Goal: Find specific page/section: Find specific page/section

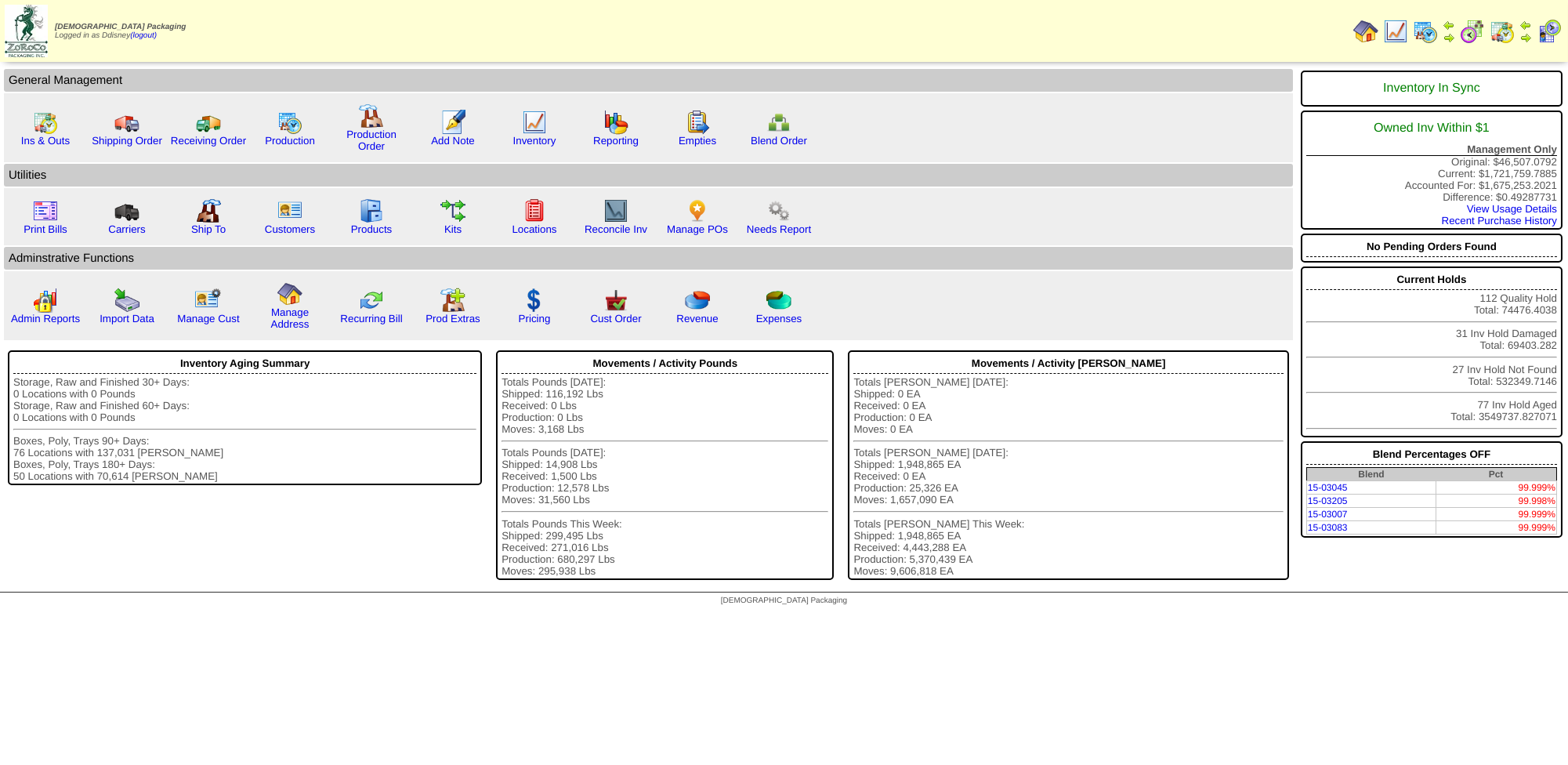
click at [1406, 34] on img at bounding box center [1396, 31] width 25 height 25
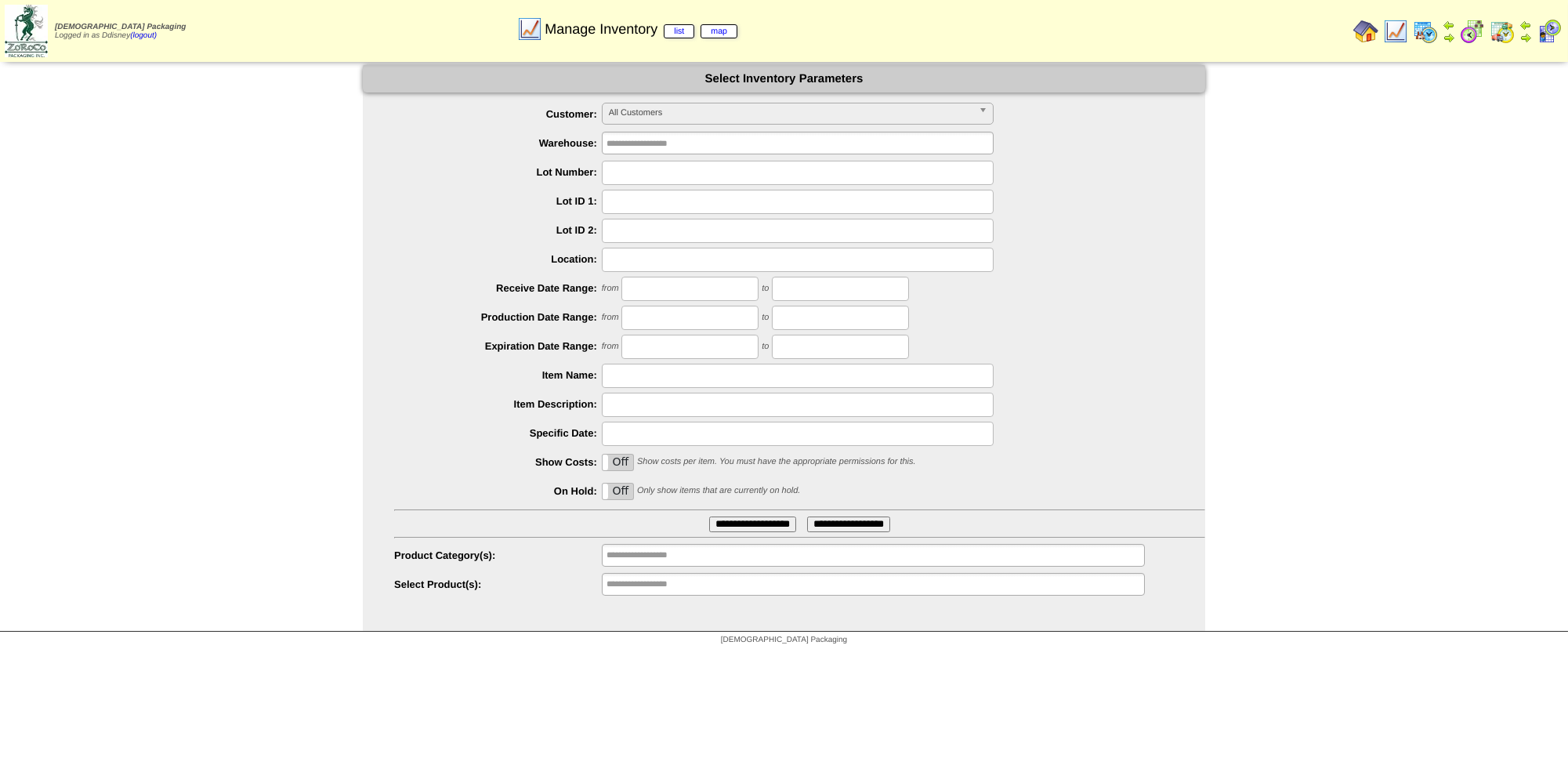
click at [1087, 375] on div at bounding box center [799, 375] width 811 height 24
click at [1132, 343] on div "from to" at bounding box center [799, 346] width 811 height 24
click at [678, 115] on span "All Customers" at bounding box center [790, 112] width 364 height 18
click at [1376, 27] on img at bounding box center [1366, 31] width 25 height 25
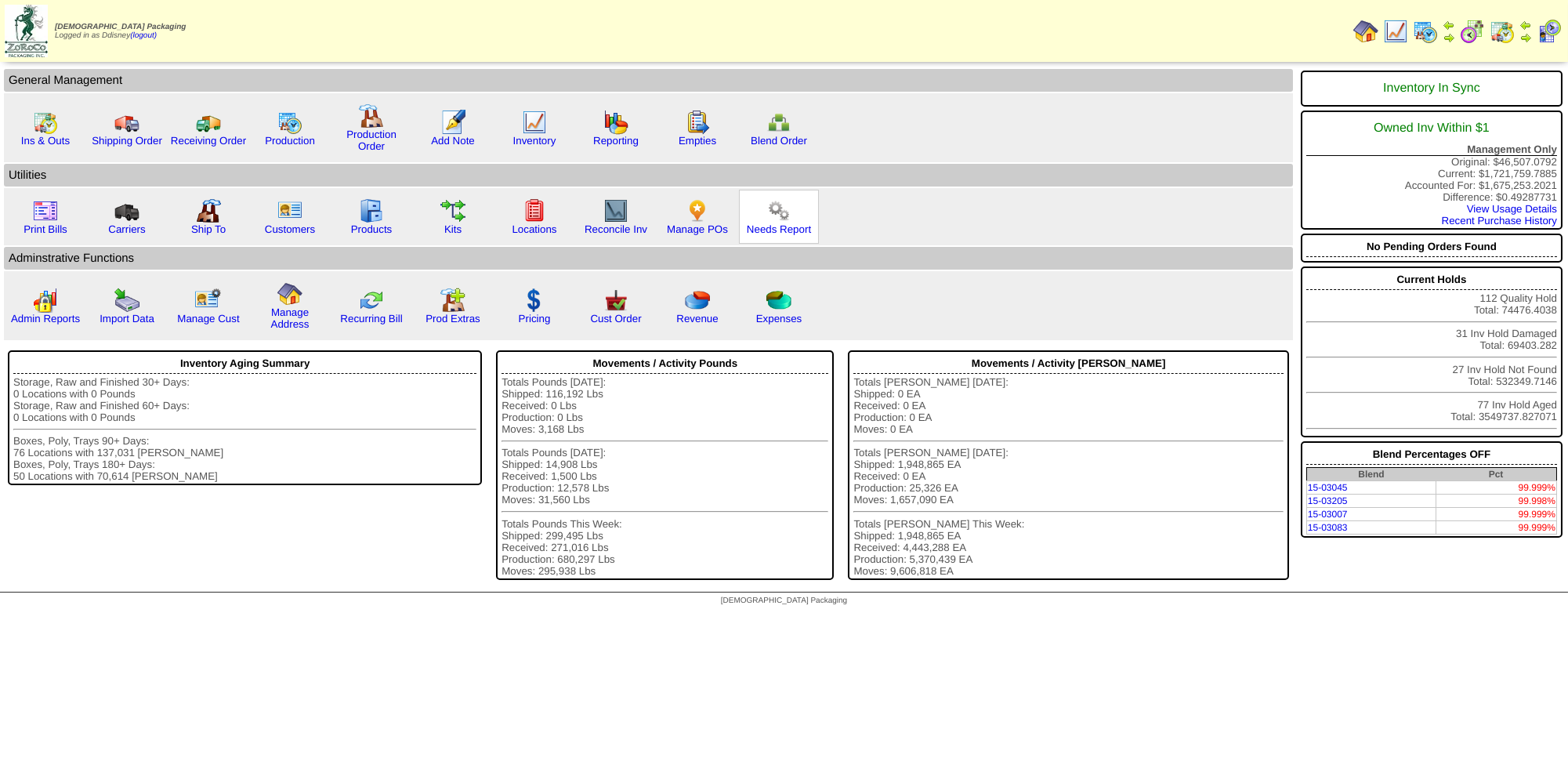
click at [766, 213] on img at bounding box center [779, 211] width 25 height 25
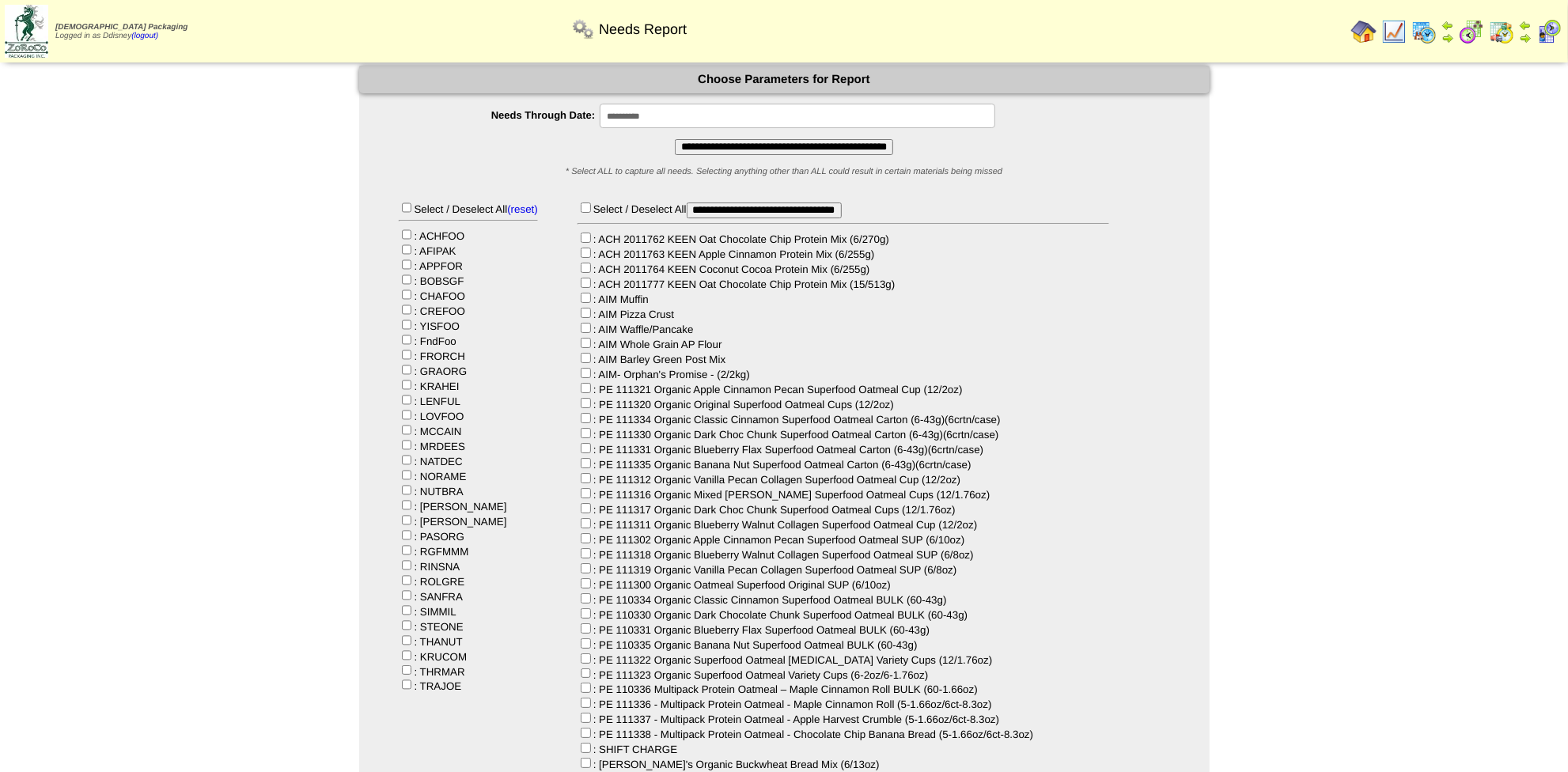
click at [768, 141] on input "**********" at bounding box center [784, 147] width 218 height 16
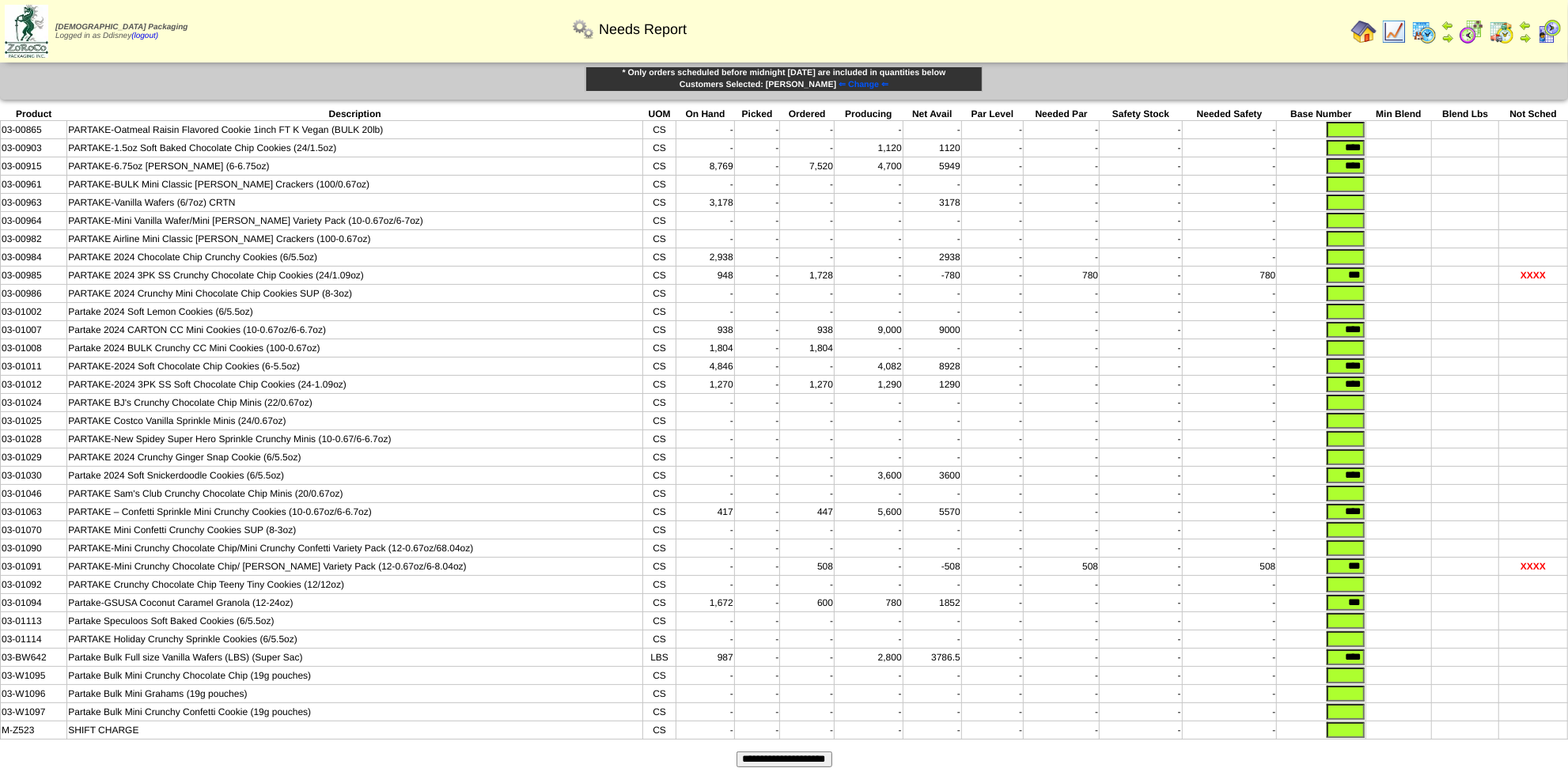
scroll to position [46, 0]
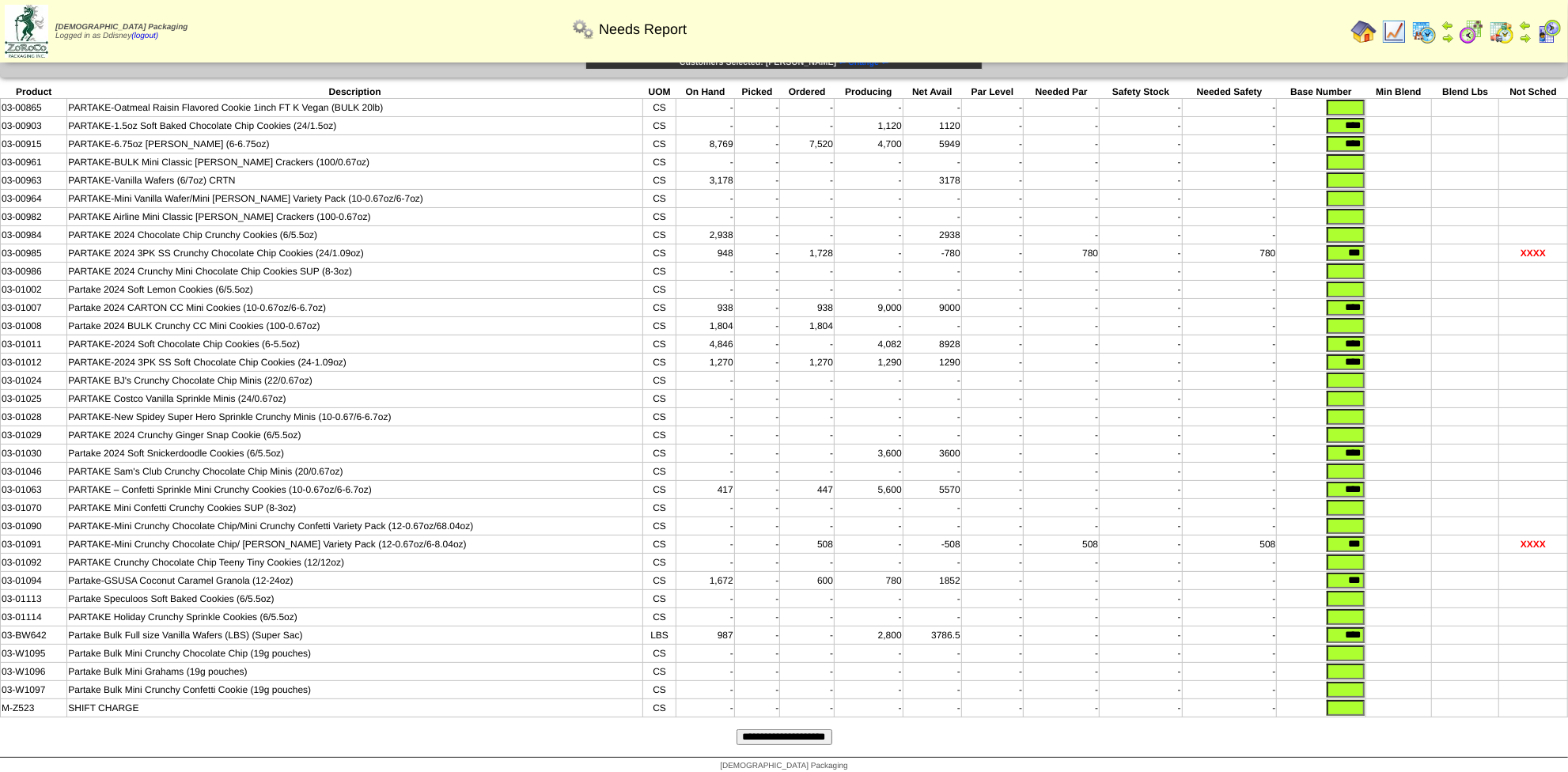
click at [810, 729] on input "**********" at bounding box center [784, 737] width 96 height 16
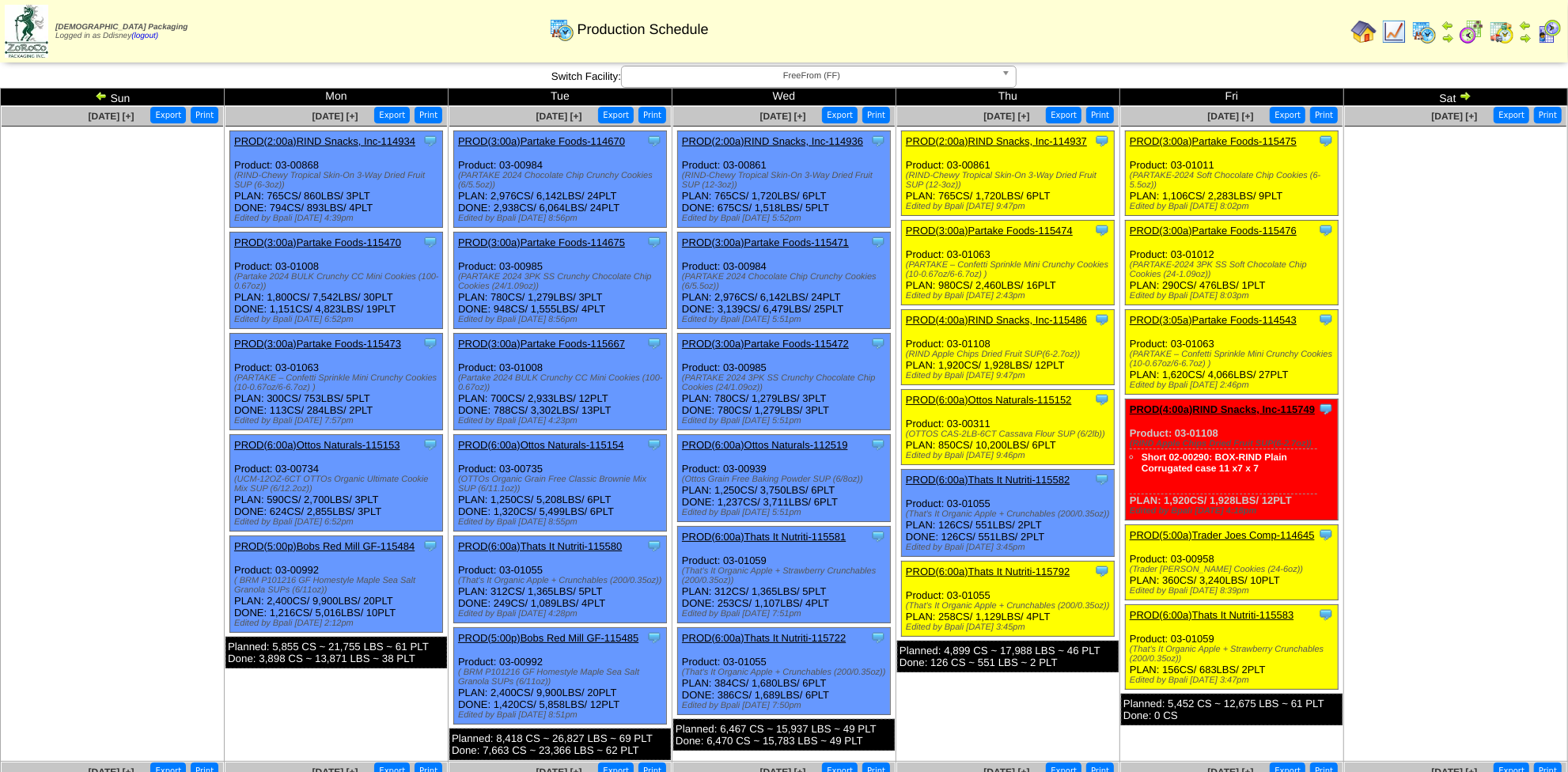
click at [1401, 29] on img at bounding box center [1393, 31] width 26 height 26
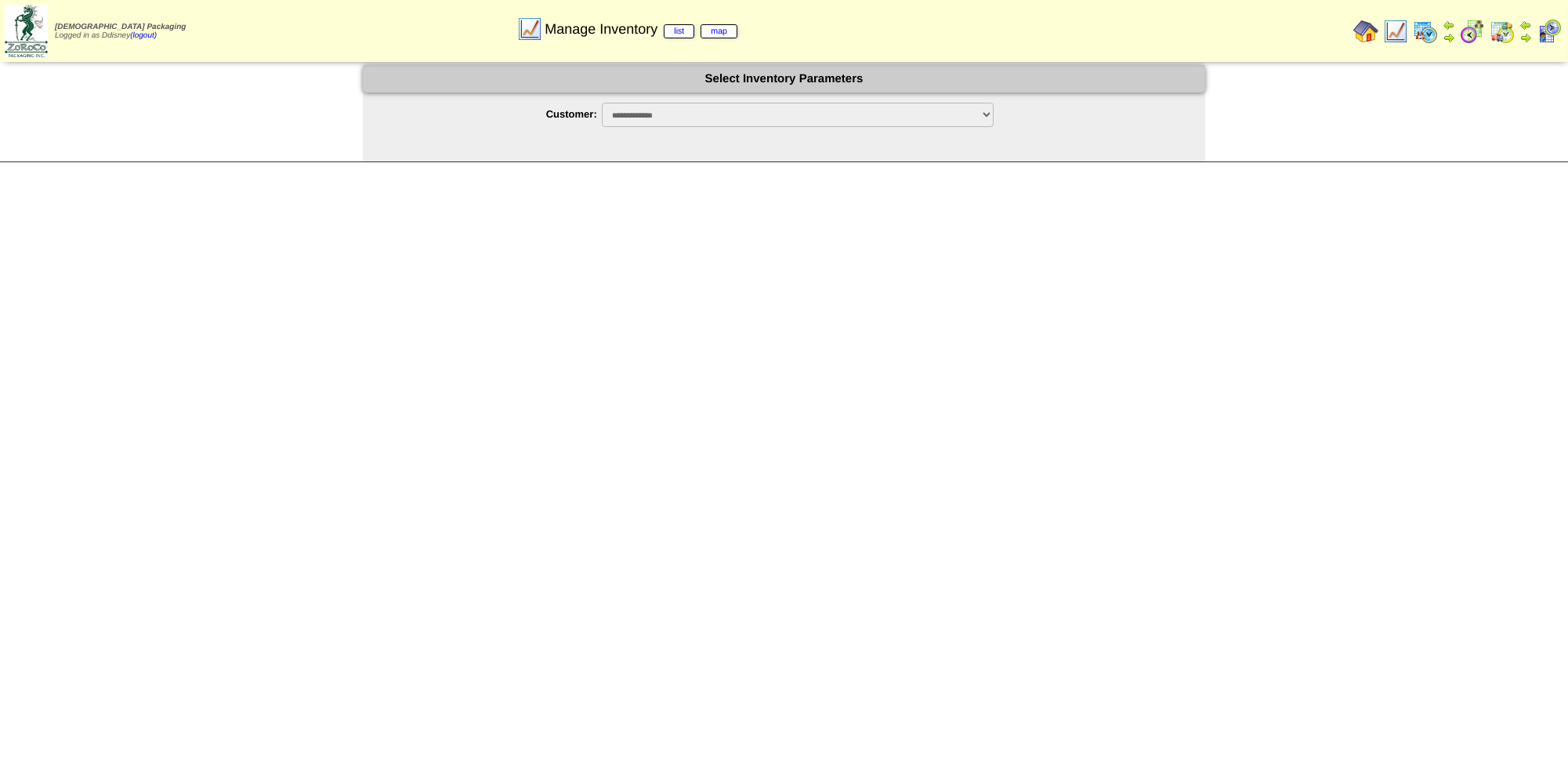
select select
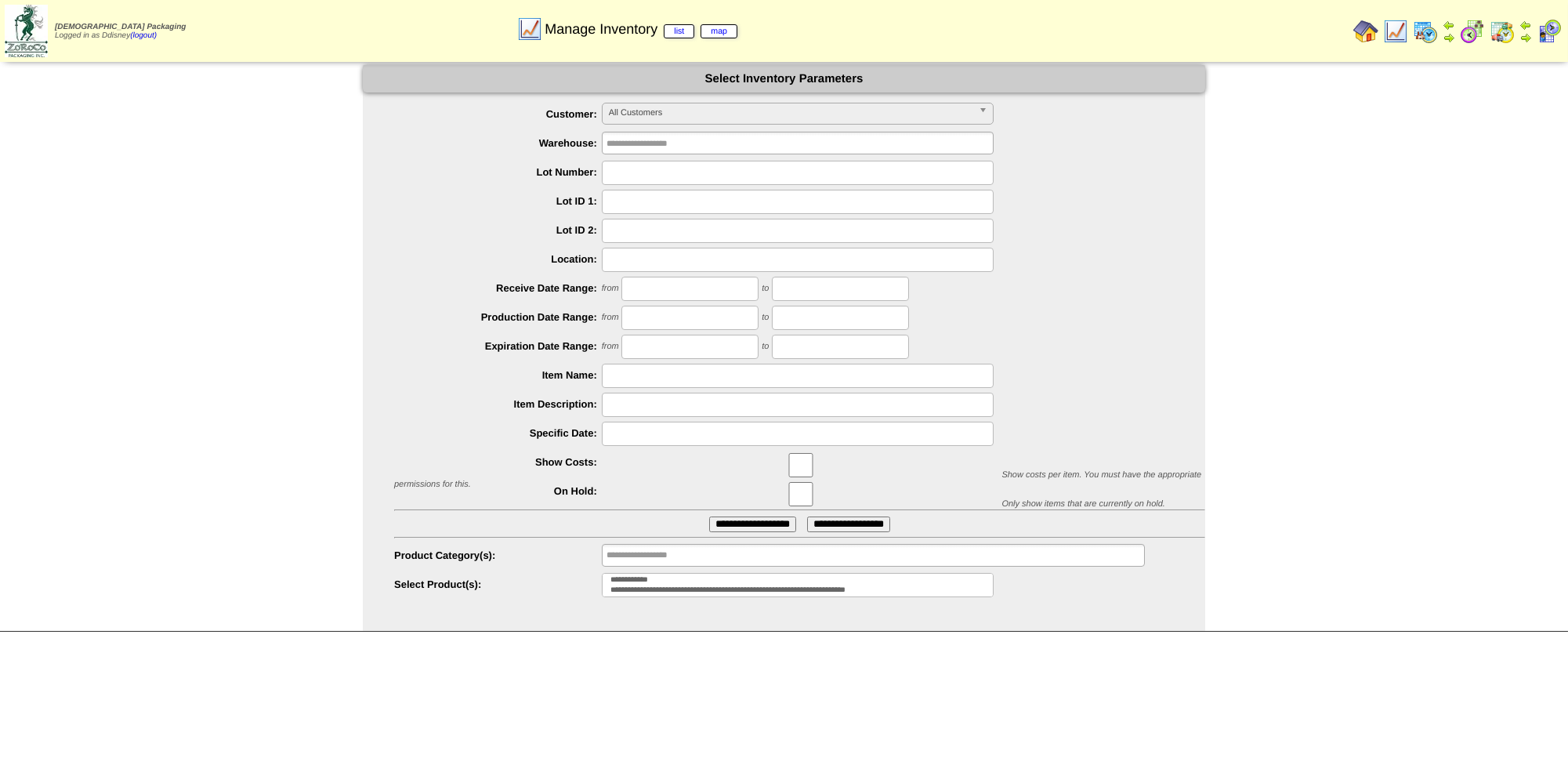
click at [1548, 30] on img at bounding box center [1550, 31] width 25 height 25
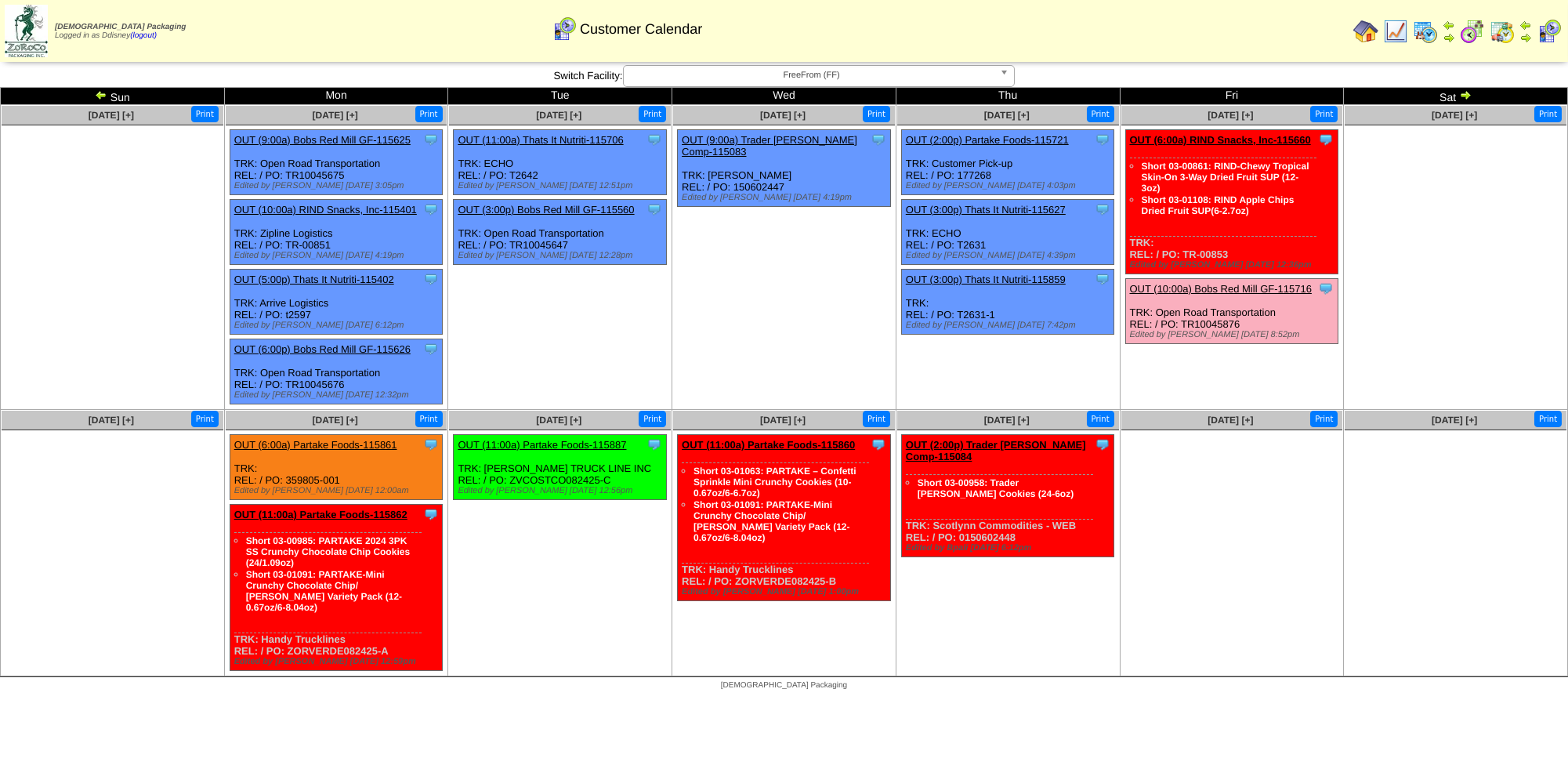
click at [1438, 36] on img at bounding box center [1425, 31] width 25 height 25
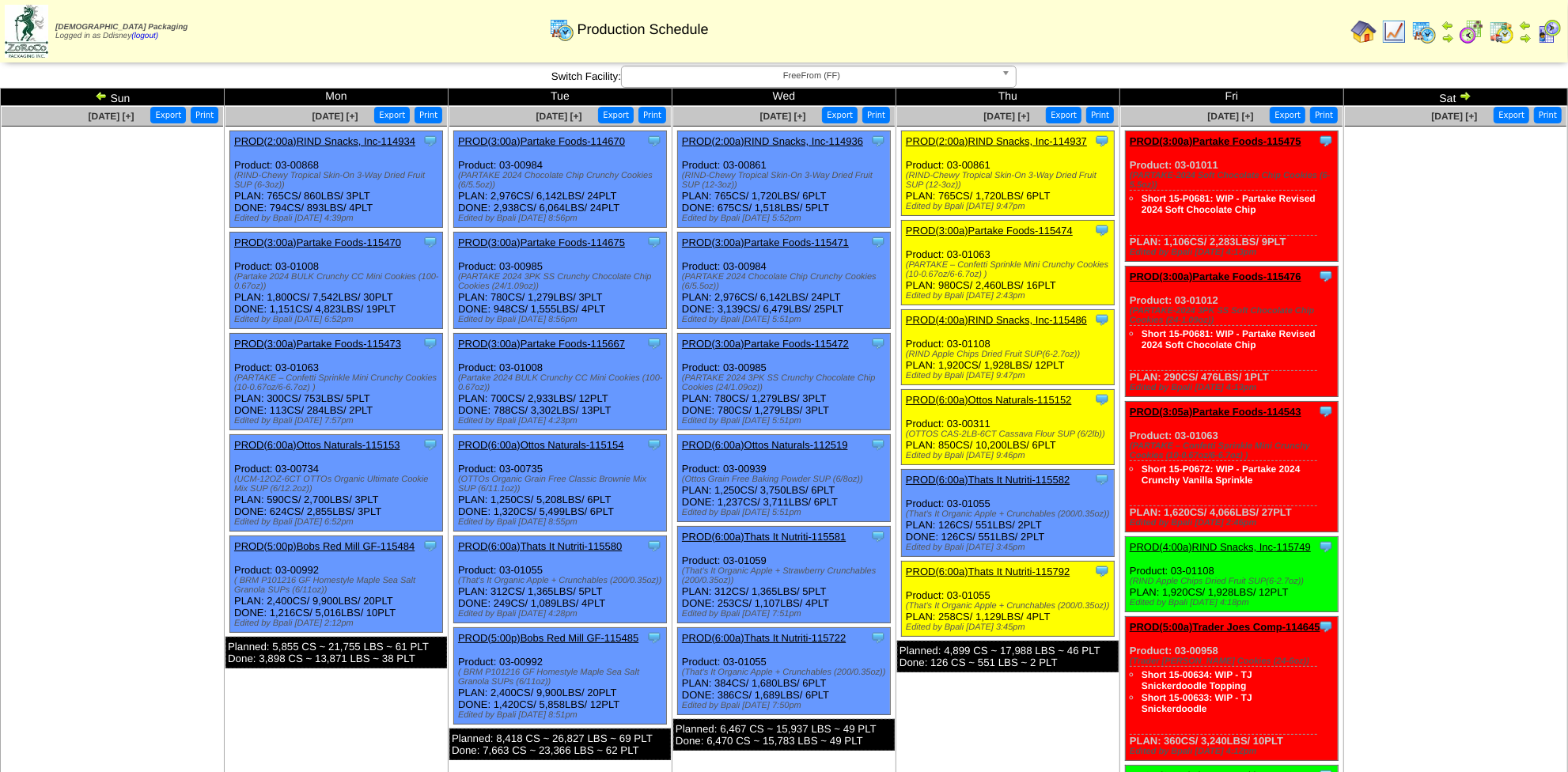
click at [1003, 480] on link "PROD(6:00a)Thats It Nutriti-115582" at bounding box center [987, 480] width 164 height 12
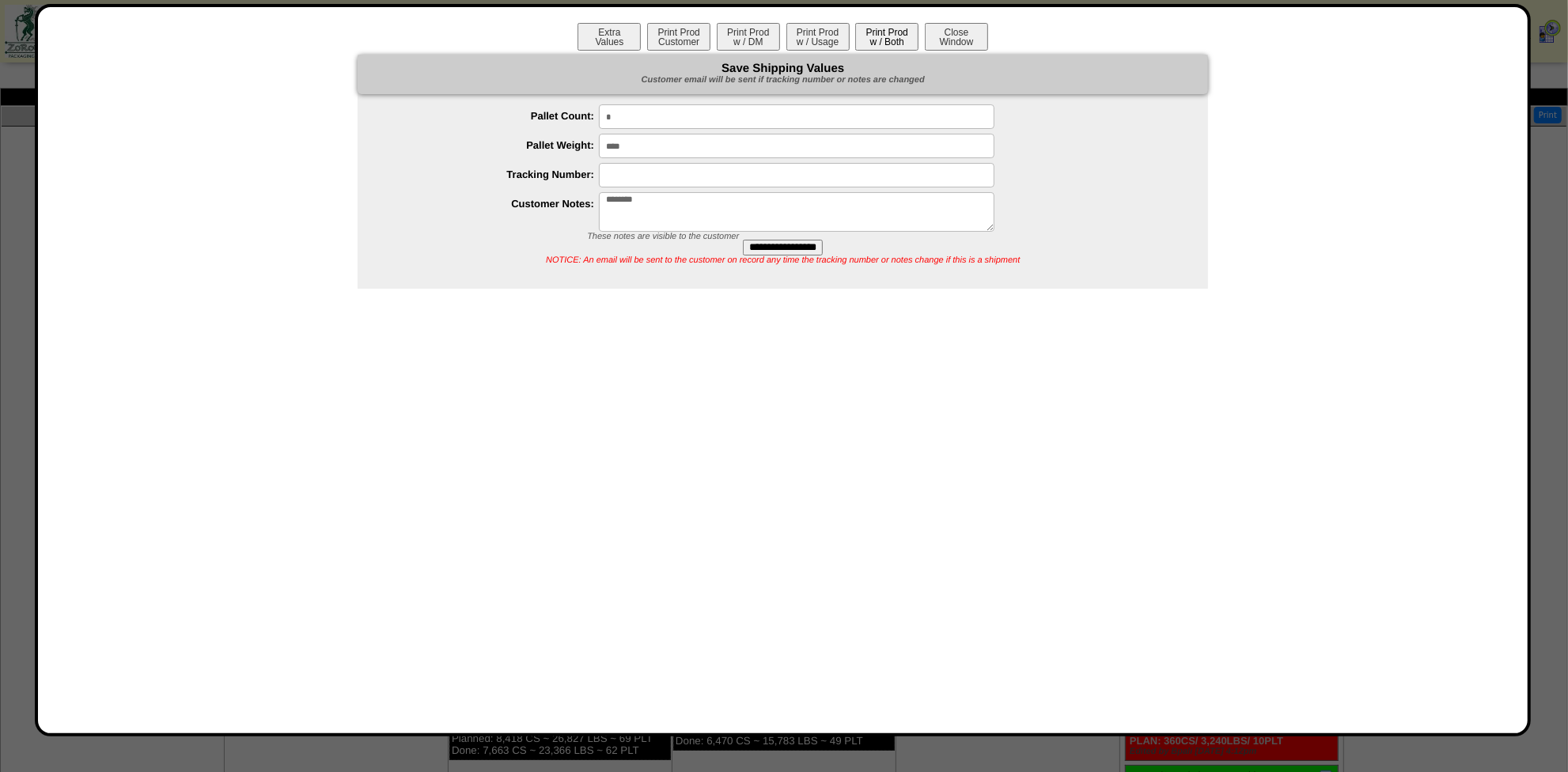
click at [877, 31] on button "Print Prod w / Both" at bounding box center [886, 36] width 63 height 27
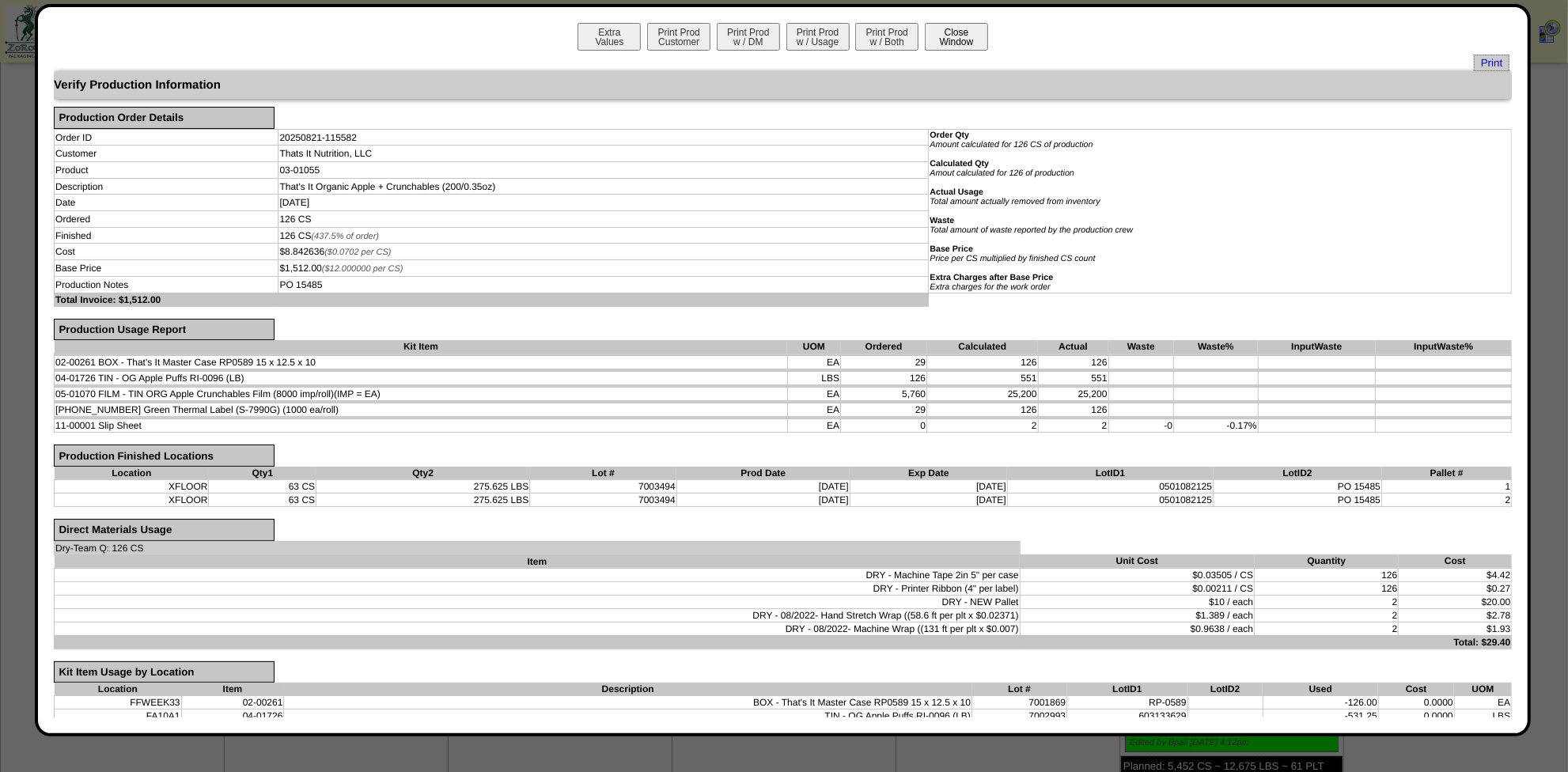
click at [952, 30] on button "Close Window" at bounding box center [956, 36] width 63 height 27
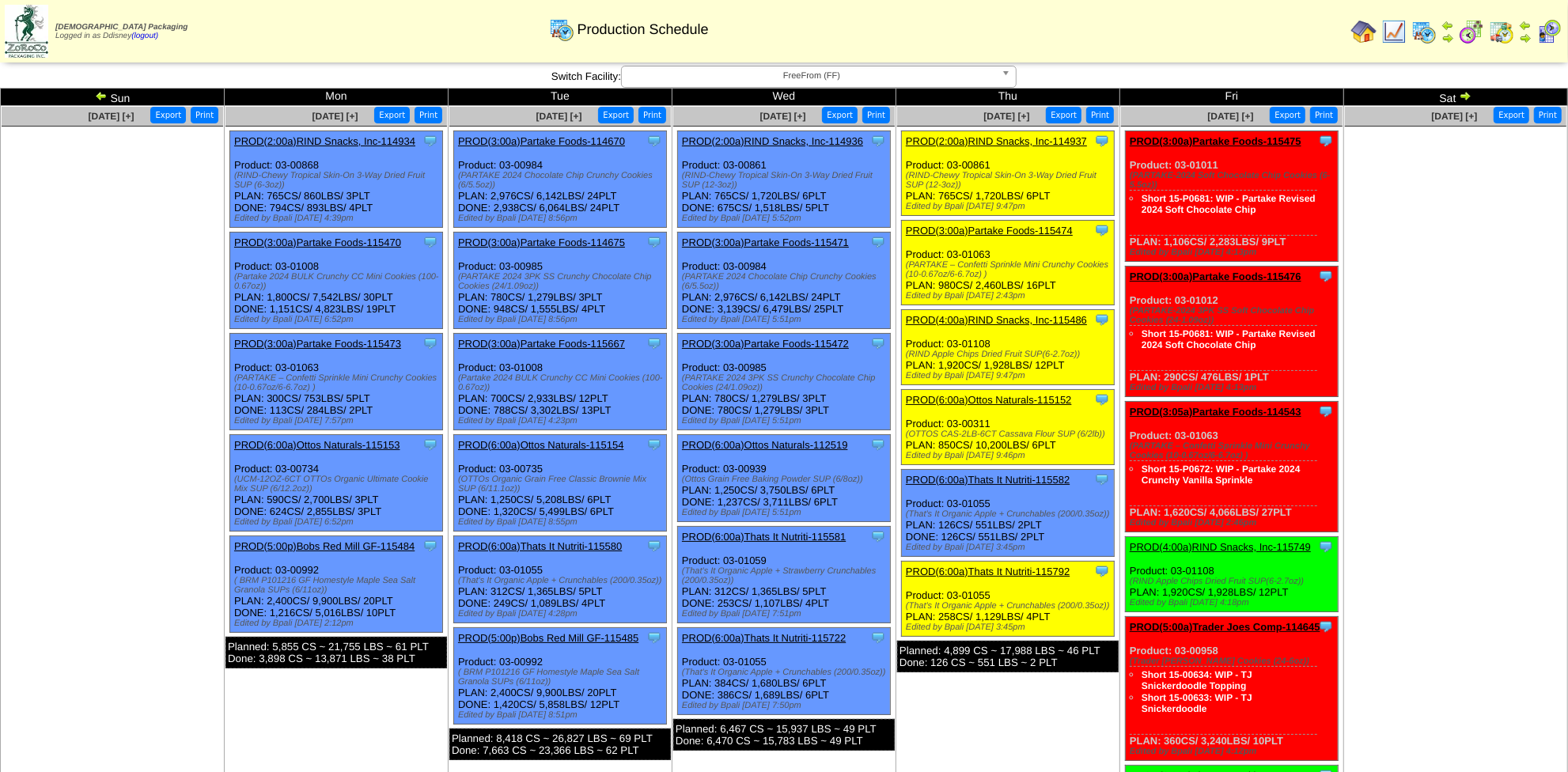
click at [1406, 34] on img at bounding box center [1393, 31] width 26 height 26
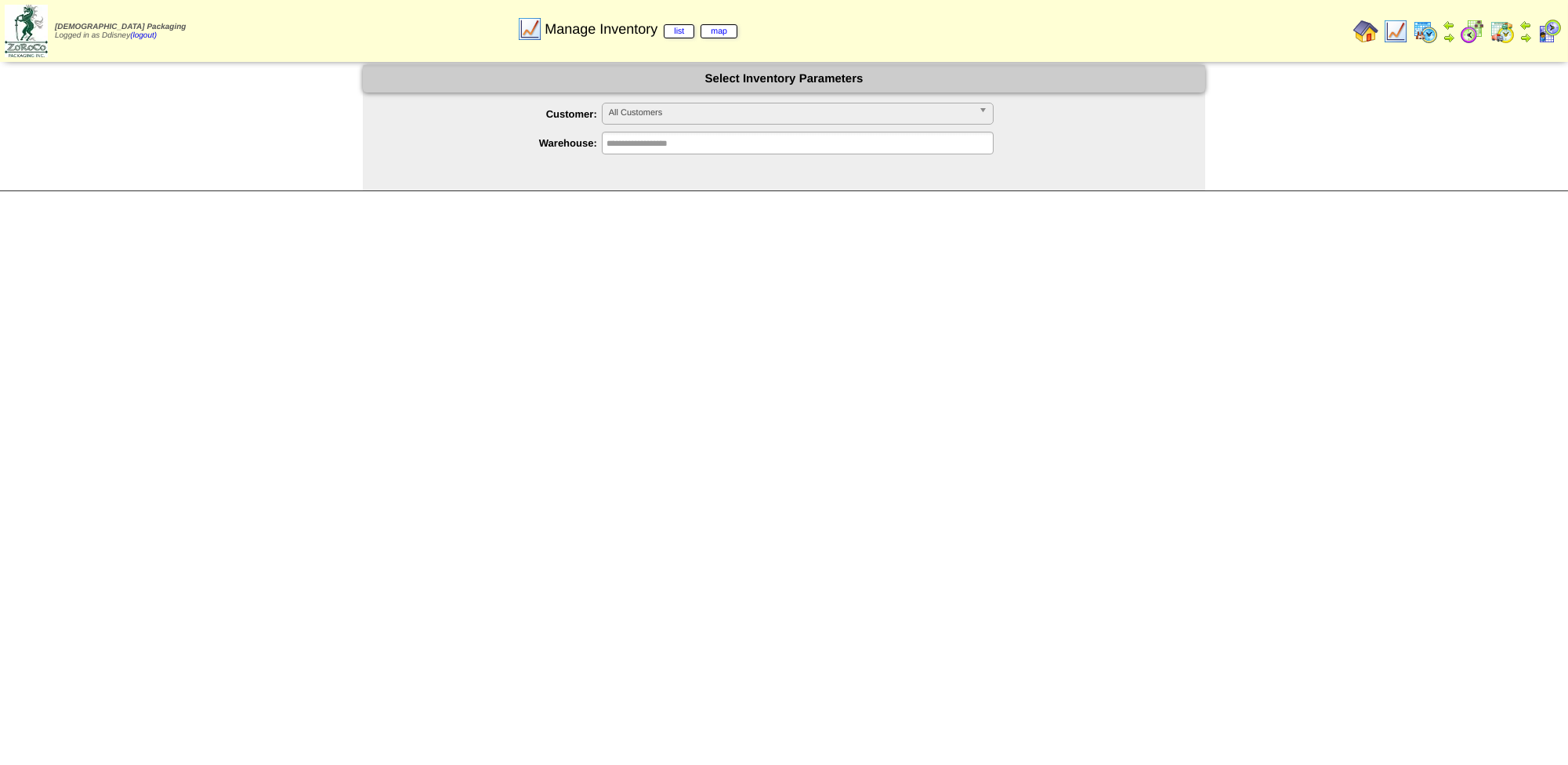
select select
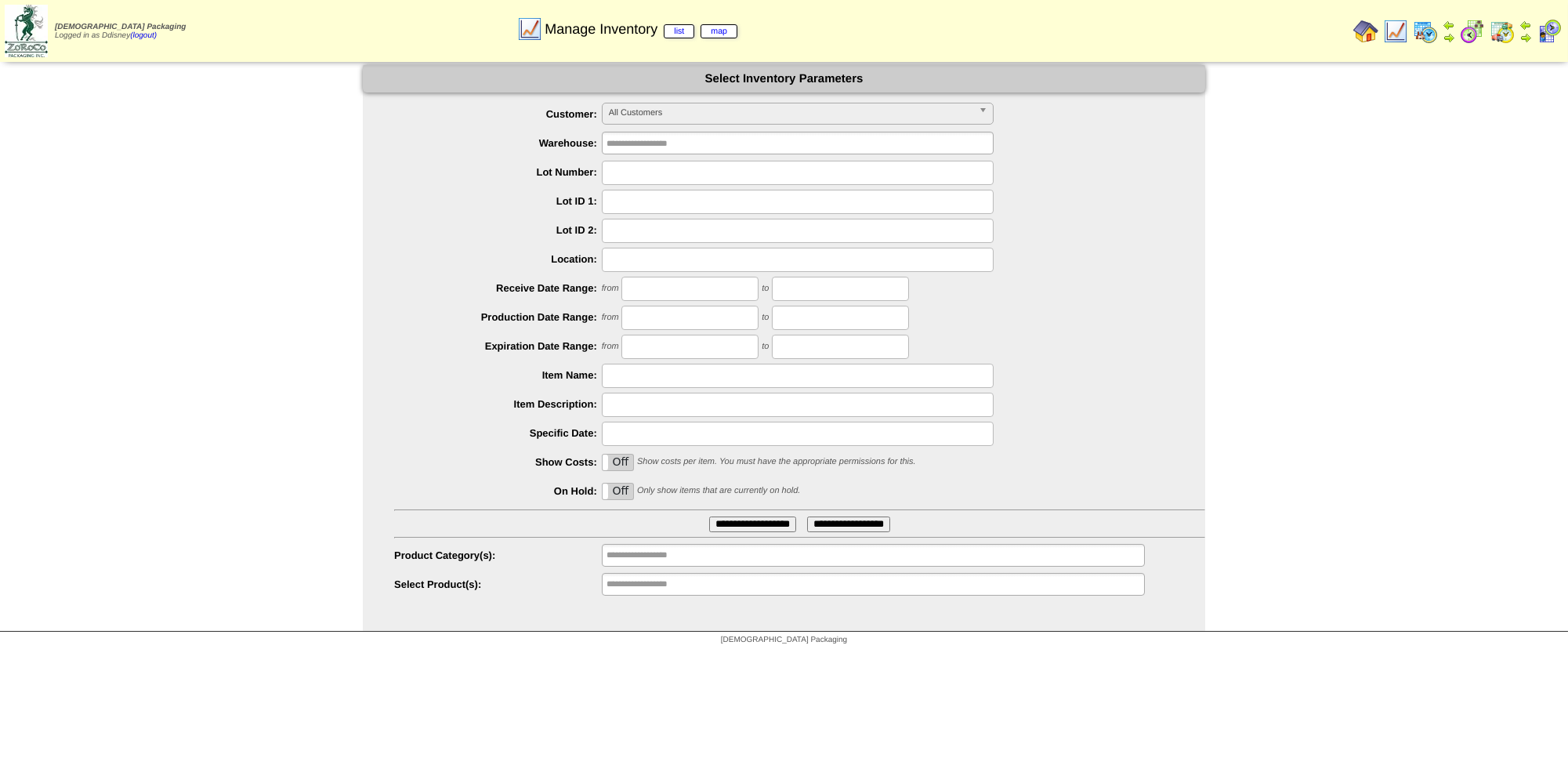
click at [701, 584] on ul "**********" at bounding box center [873, 583] width 543 height 22
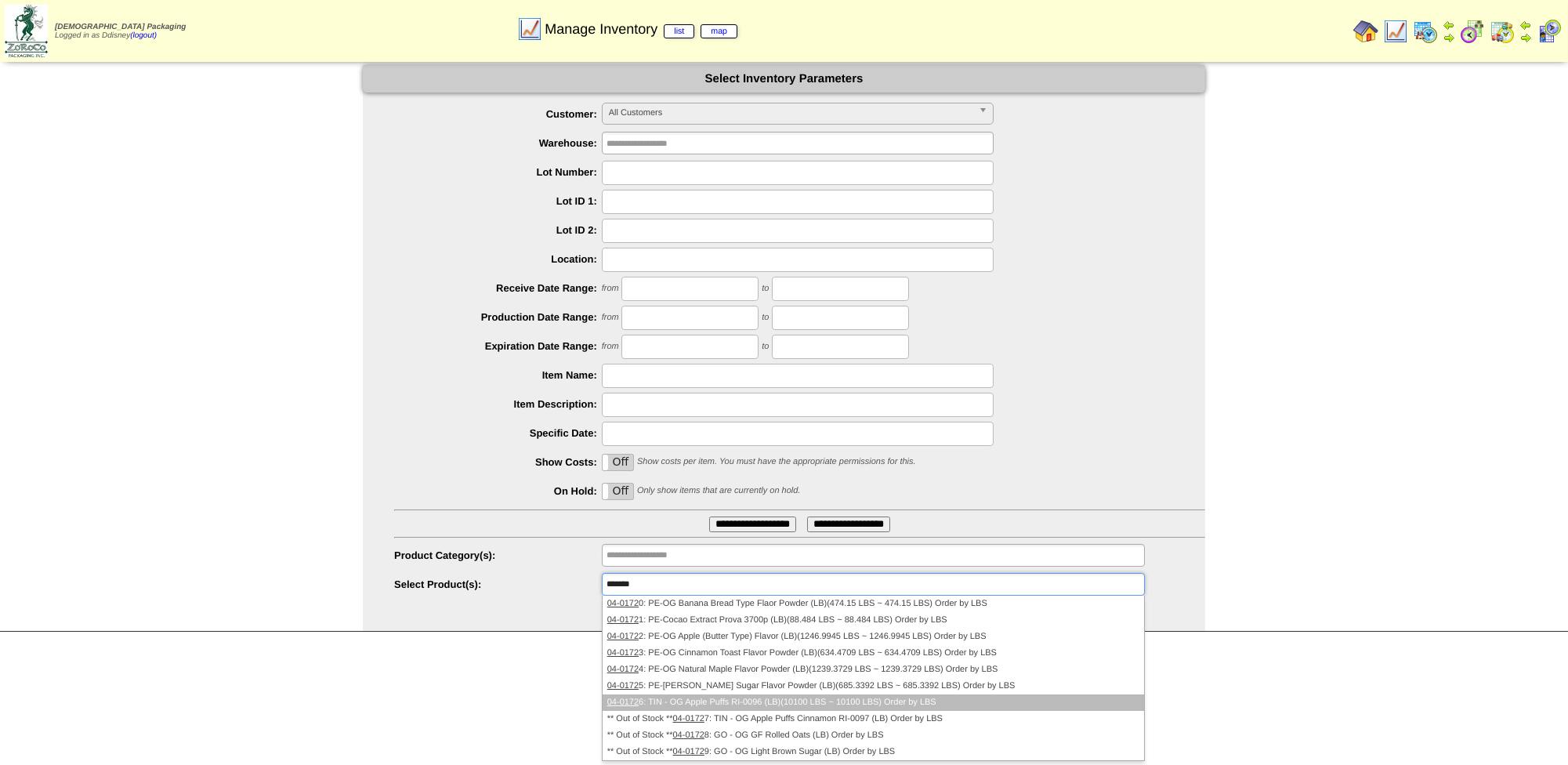
type input "*******"
click at [757, 705] on li "04-0172 6: TIN - OG Apple Puffs RI-0096 (LB)(10100 LBS ~ 10100 LBS) Order by LBS" at bounding box center [873, 702] width 541 height 17
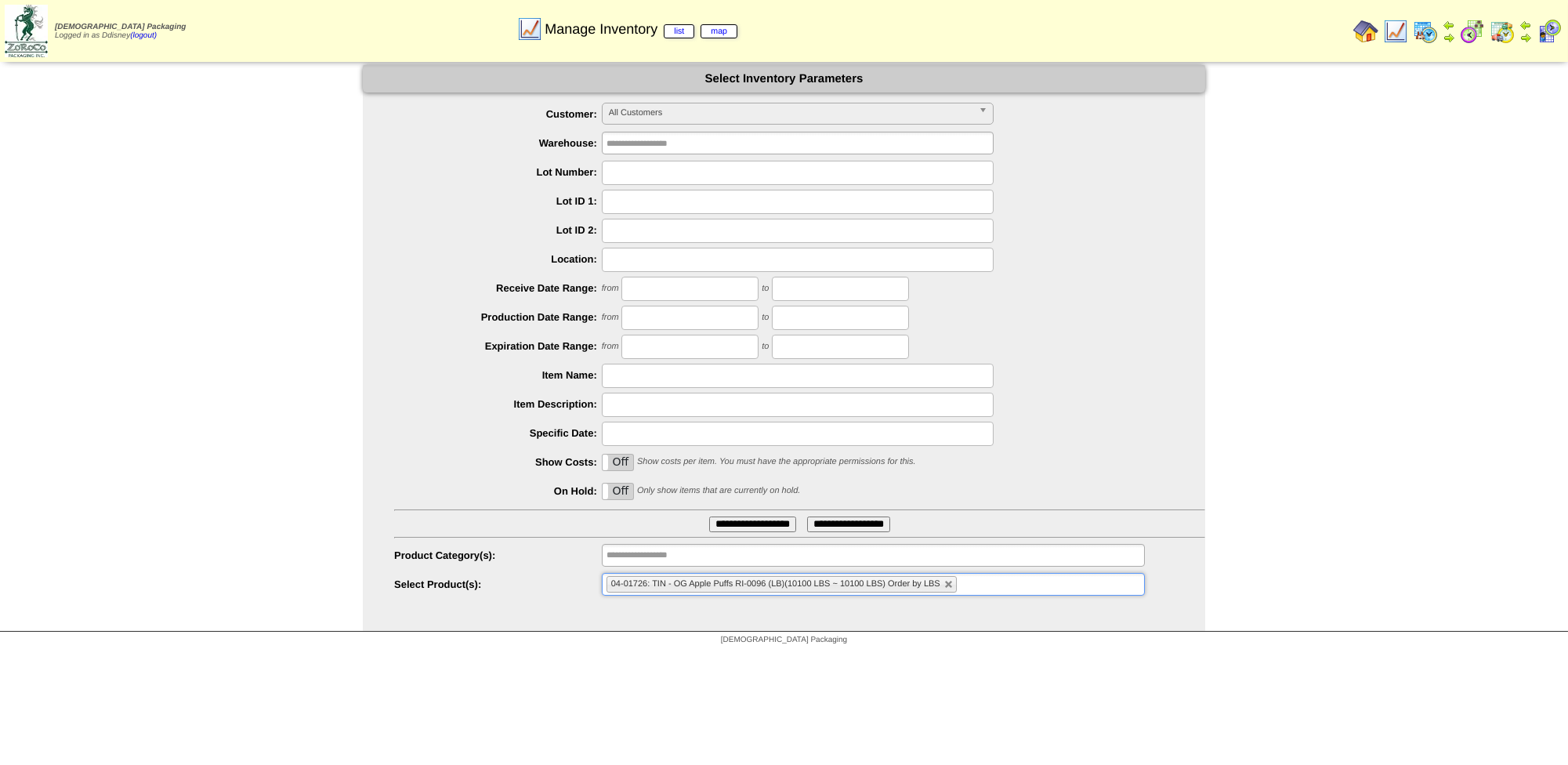
click at [756, 524] on input "**********" at bounding box center [751, 524] width 87 height 16
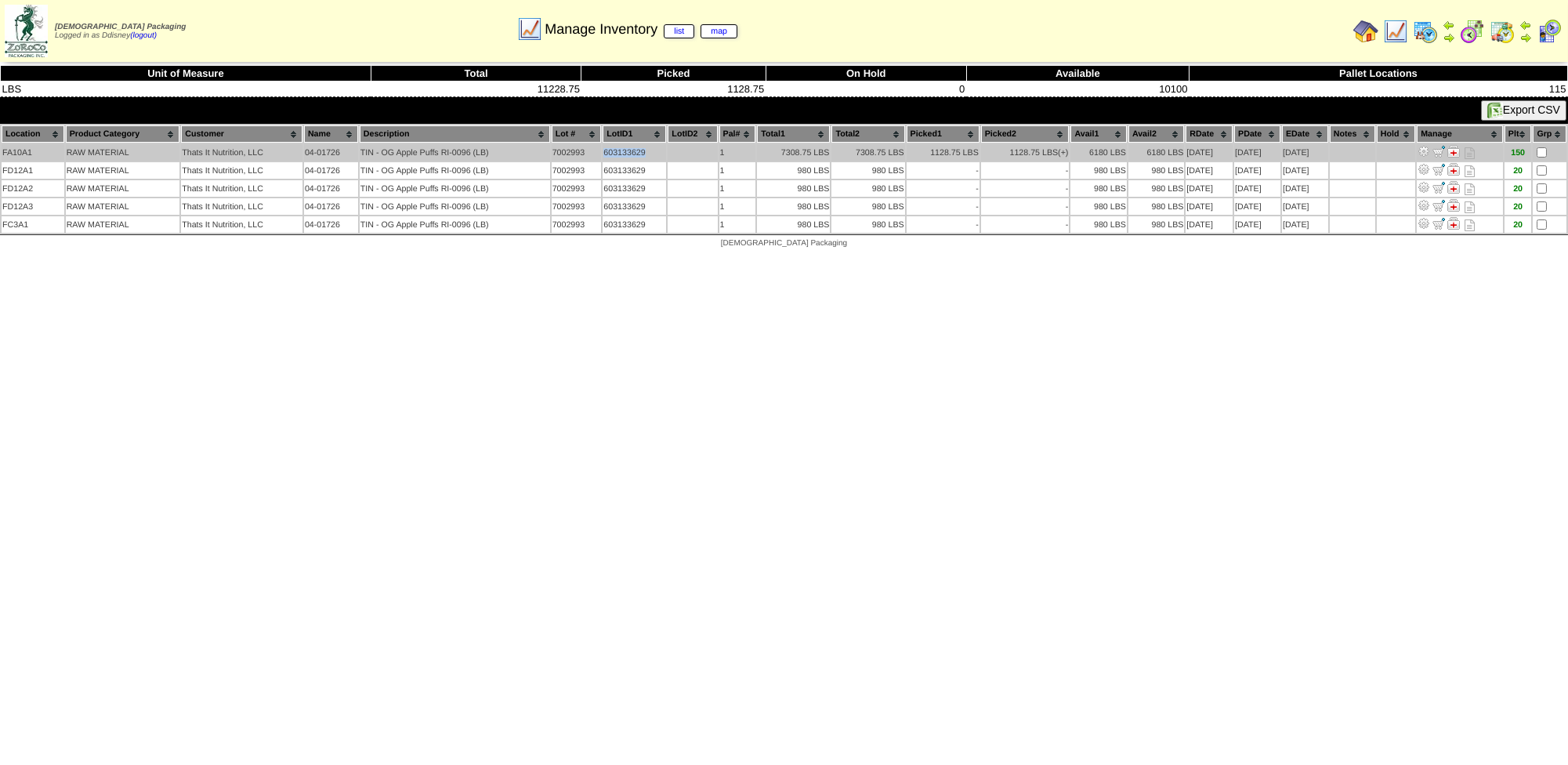
drag, startPoint x: 648, startPoint y: 152, endPoint x: 601, endPoint y: 152, distance: 47.0
click at [603, 152] on td "603133629" at bounding box center [634, 152] width 63 height 17
copy td "603133629"
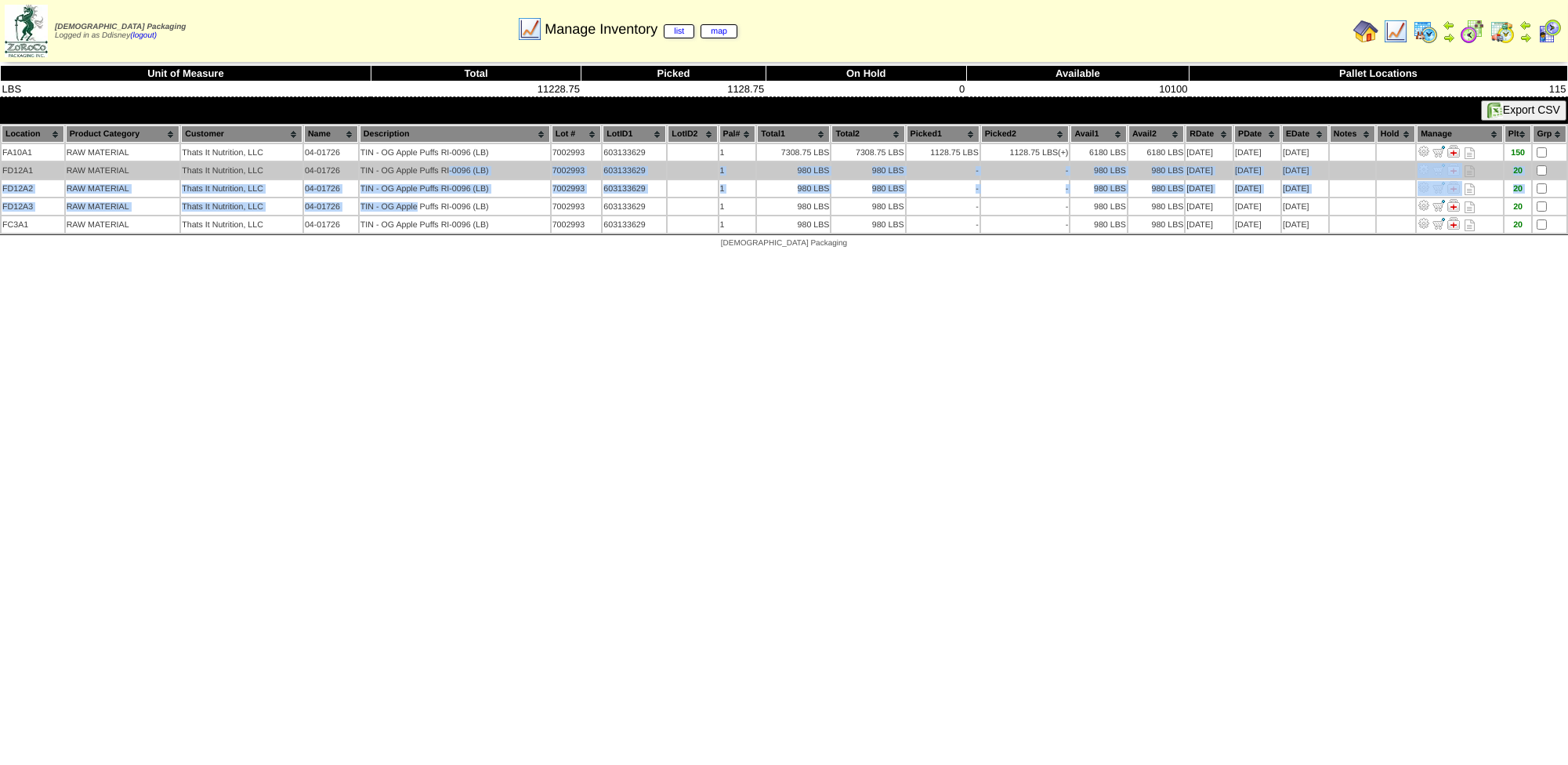
drag, startPoint x: 440, startPoint y: 173, endPoint x: 448, endPoint y: 172, distance: 8.1
click at [446, 171] on tbody "FA10A1 RAW MATERIAL Thats It Nutrition, LLC 04-01726 TIN - OG Apple Puffs RI-00…" at bounding box center [784, 188] width 1565 height 88
